Goal: Information Seeking & Learning: Understand process/instructions

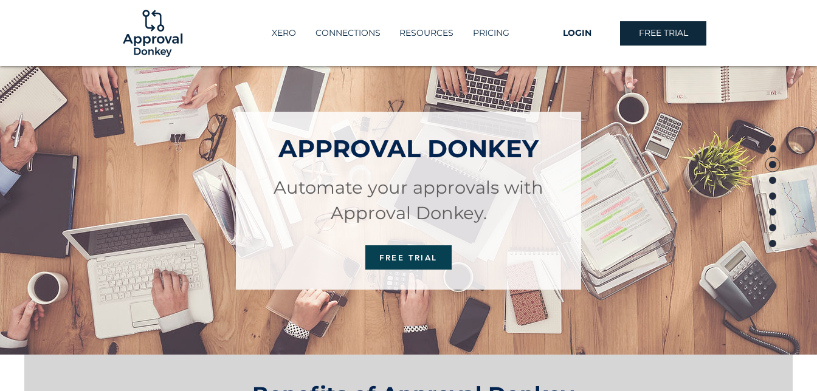
scroll to position [36, 0]
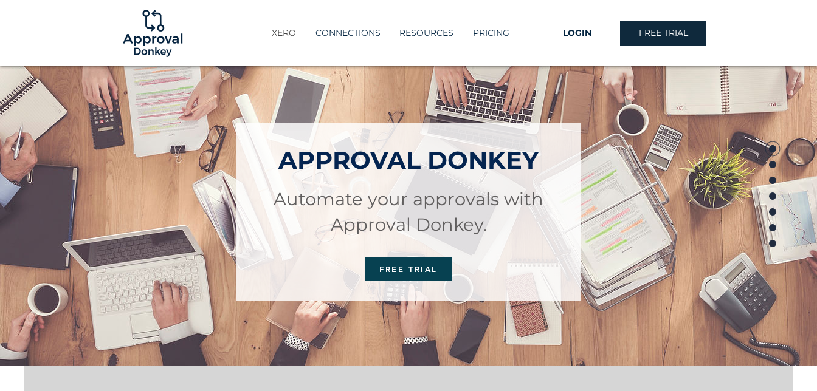
click at [280, 26] on p "XERO" at bounding box center [284, 33] width 36 height 20
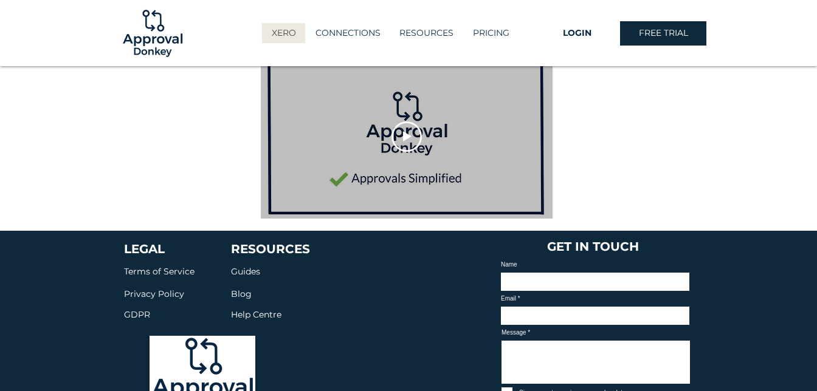
scroll to position [1850, 0]
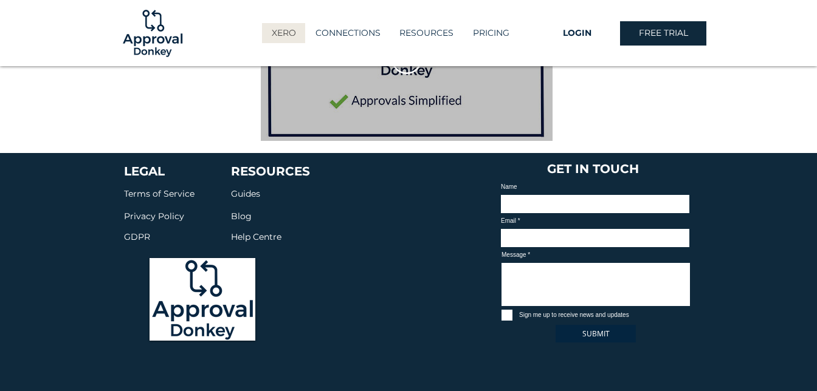
click at [147, 188] on span "Terms of Service" at bounding box center [159, 193] width 71 height 11
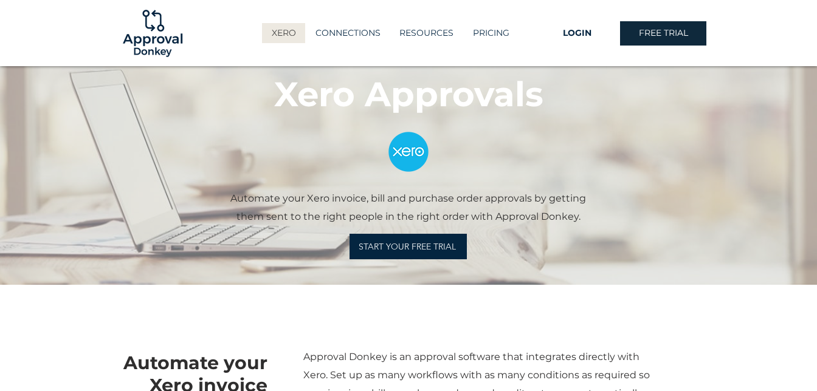
scroll to position [0, 0]
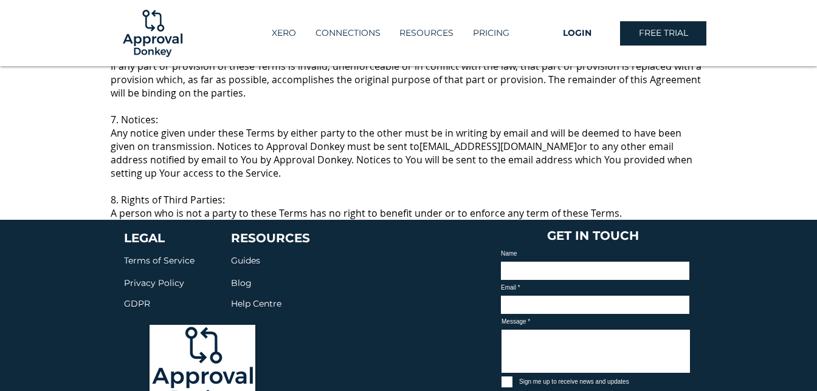
scroll to position [4182, 0]
